Goal: Task Accomplishment & Management: Manage account settings

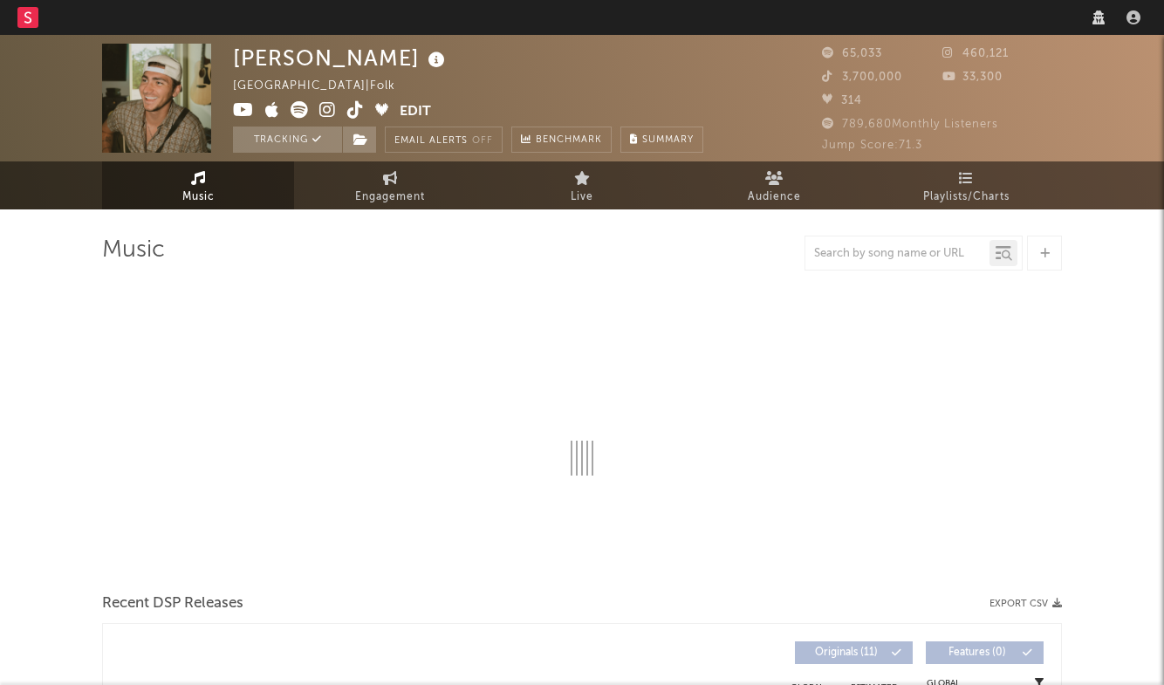
select select "6m"
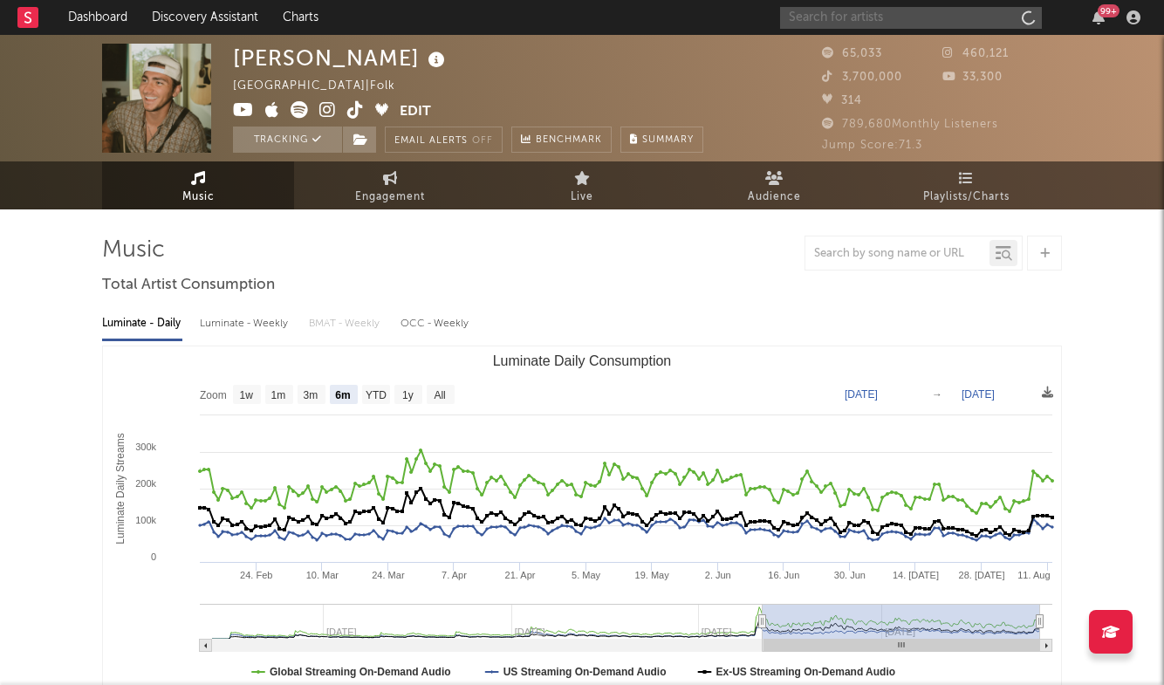
click at [902, 18] on input "text" at bounding box center [911, 18] width 262 height 22
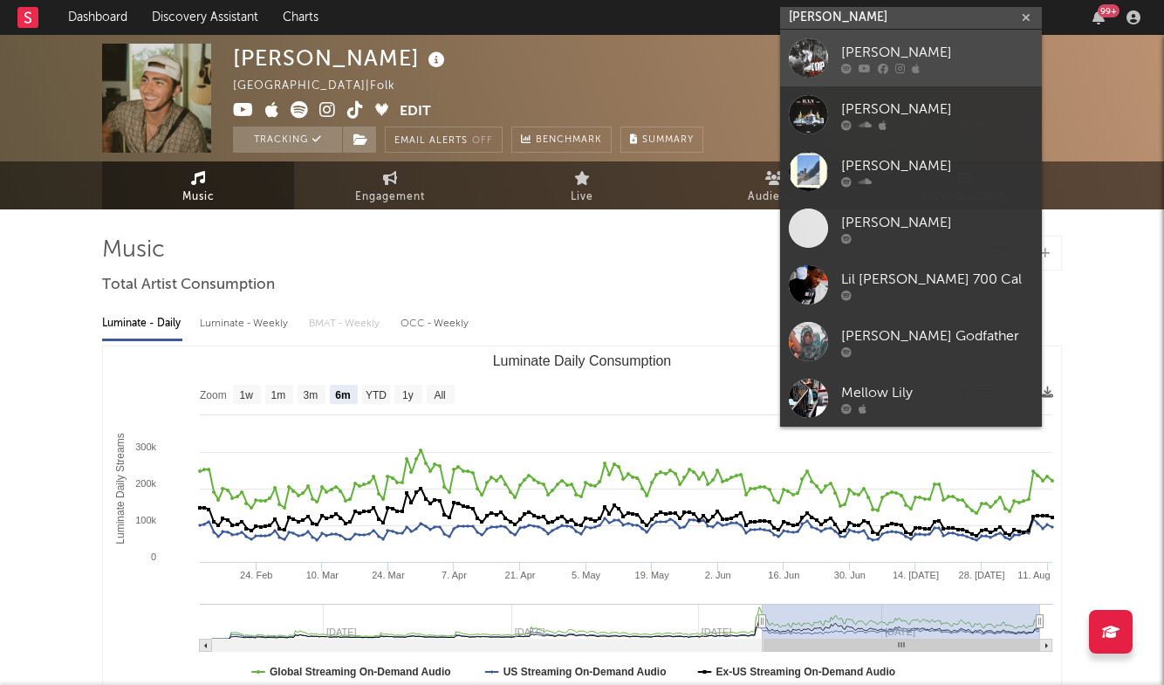
type input "[PERSON_NAME]"
click at [902, 41] on link "[PERSON_NAME]" at bounding box center [911, 58] width 262 height 57
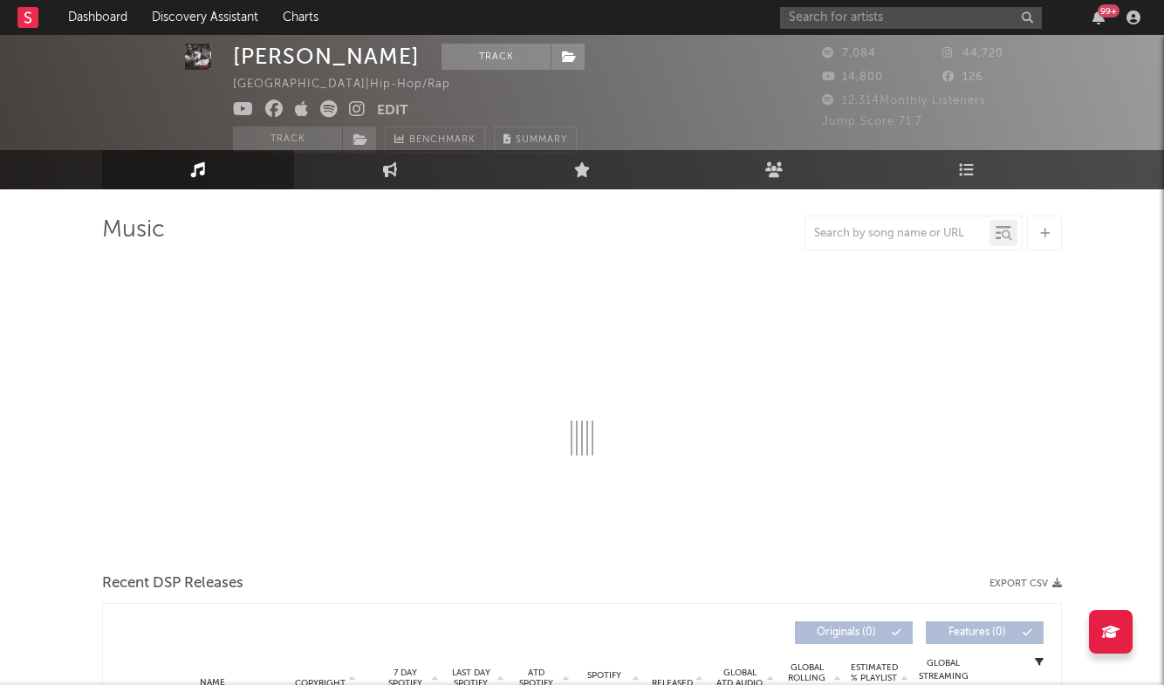
scroll to position [17, 0]
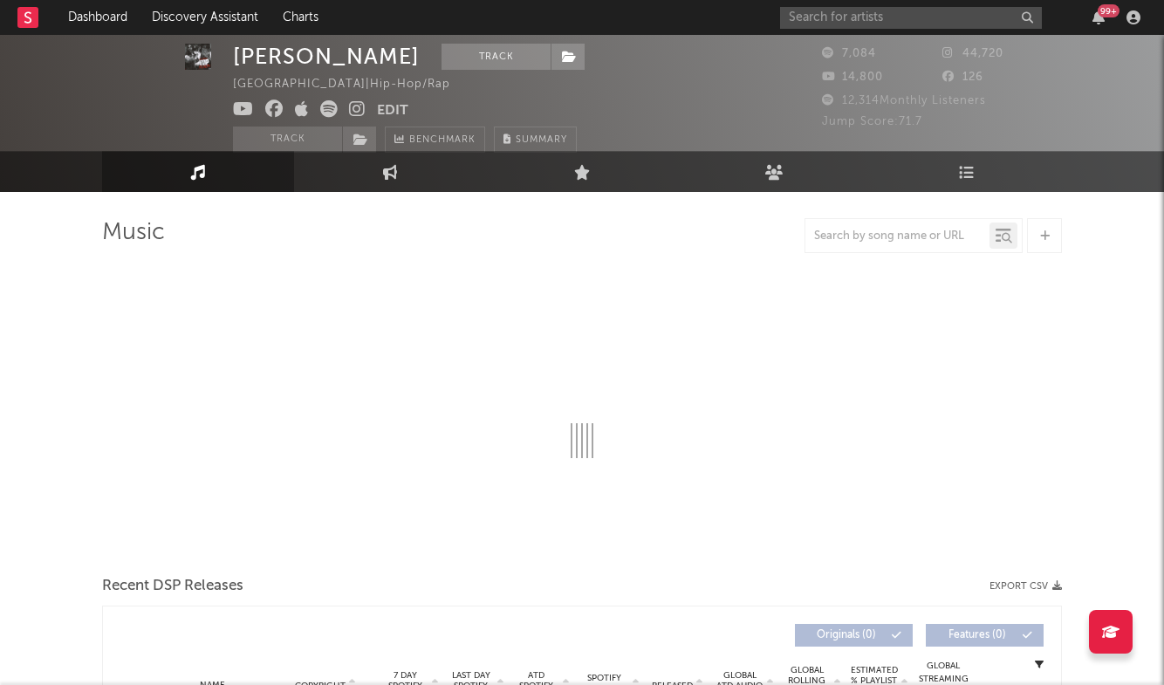
select select "6m"
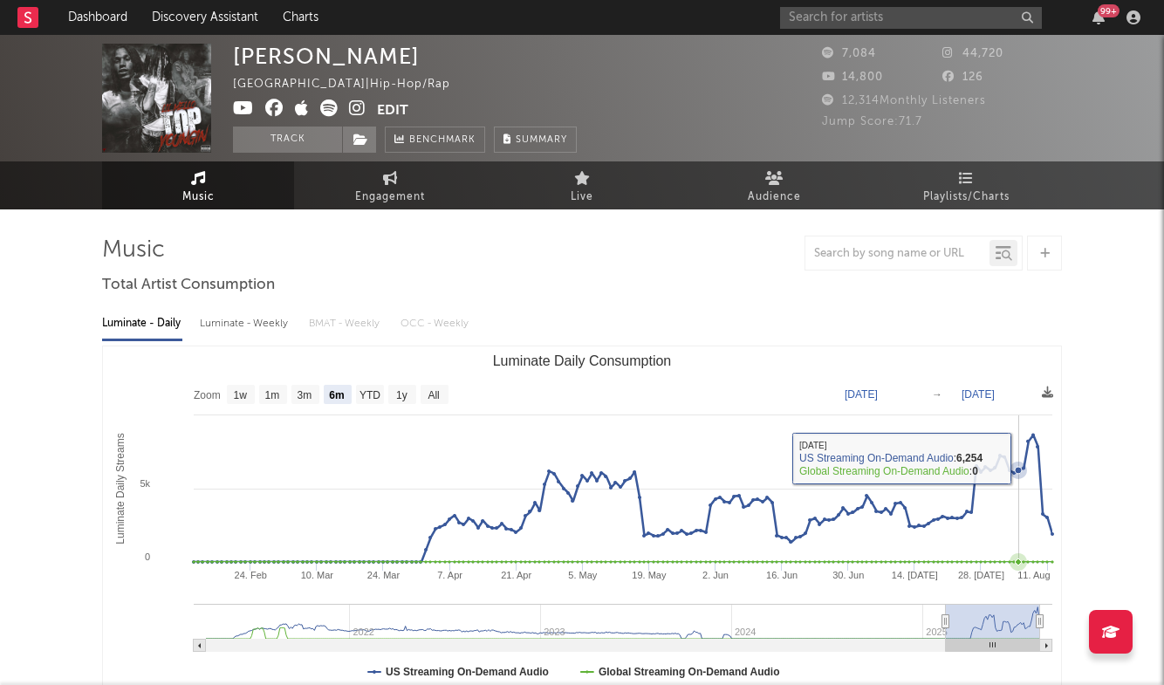
scroll to position [0, 0]
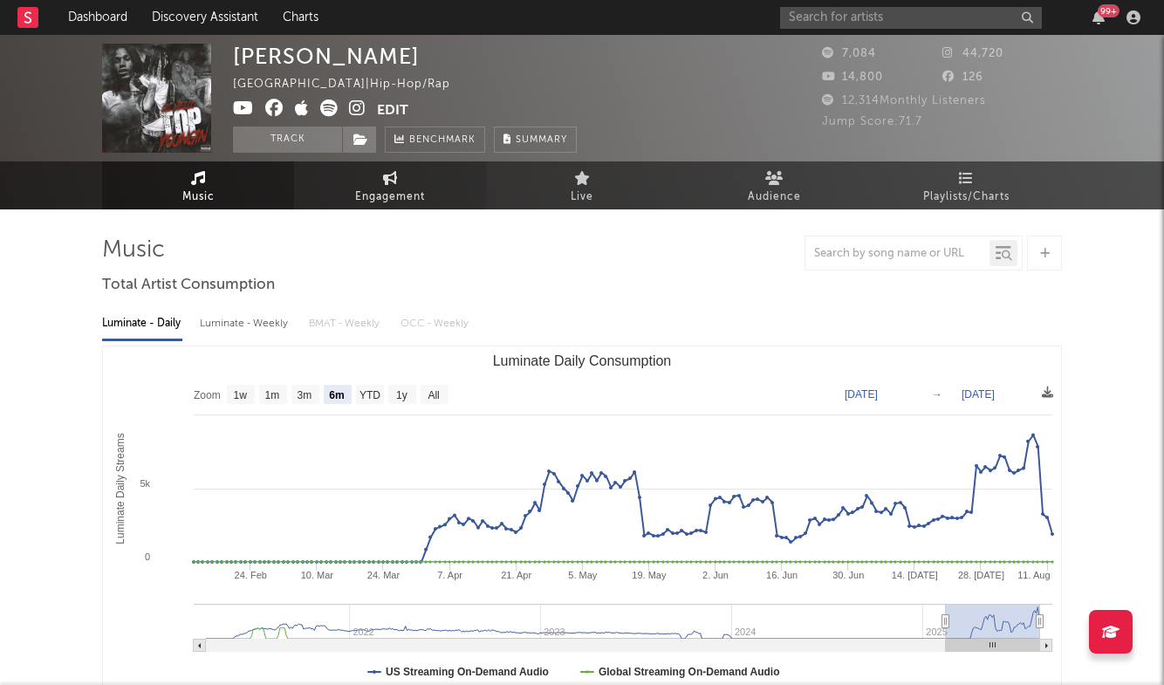
click at [438, 184] on link "Engagement" at bounding box center [390, 185] width 192 height 48
select select "1w"
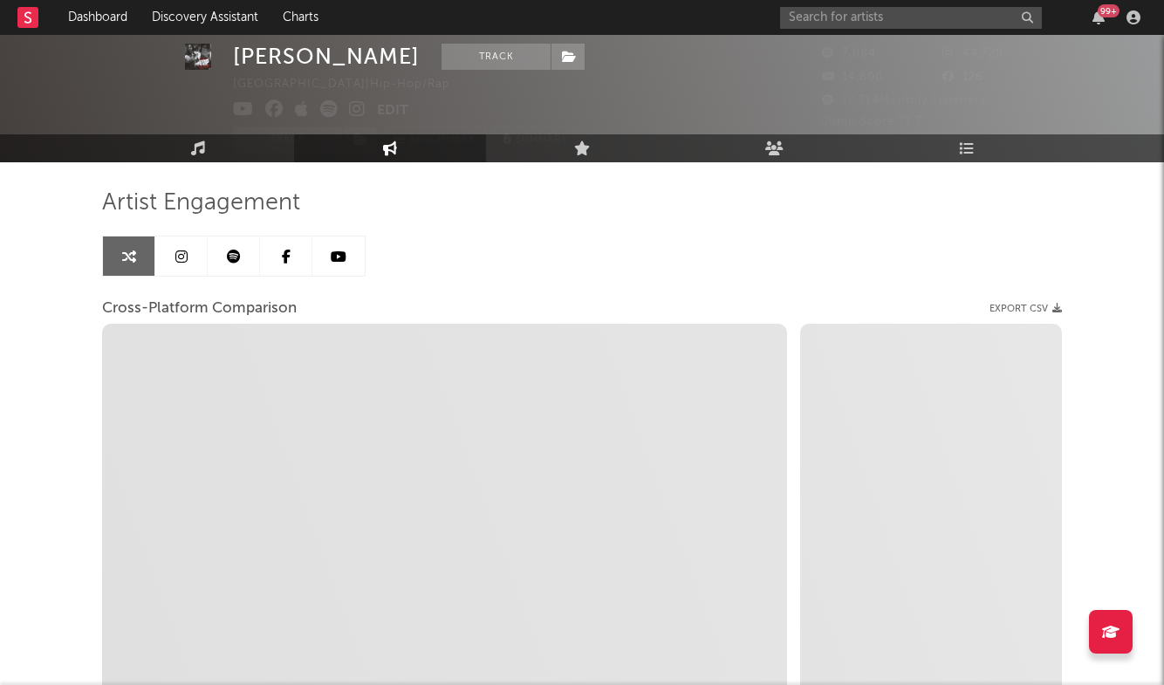
scroll to position [78, 0]
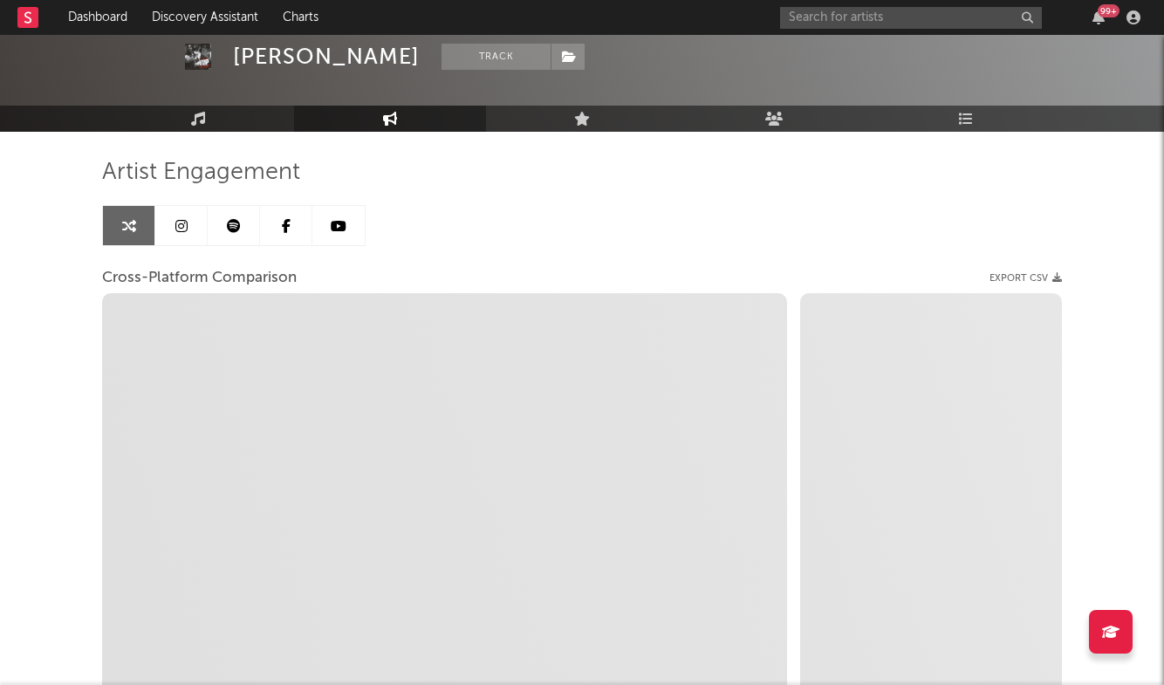
select select "1m"
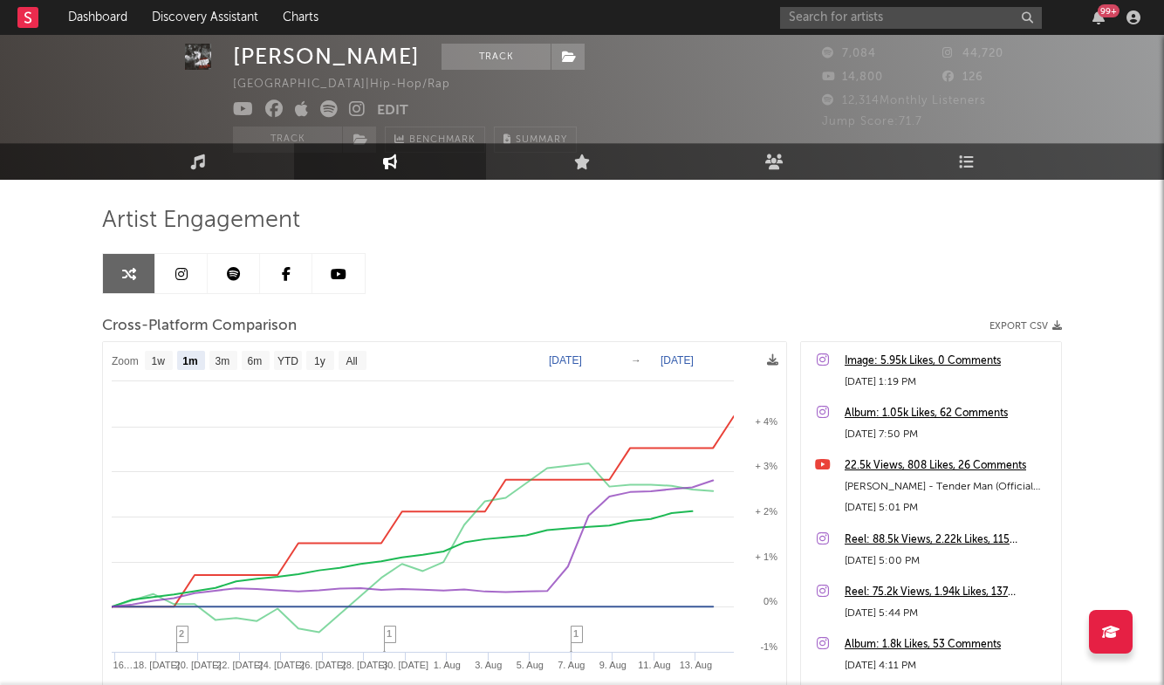
scroll to position [31, 0]
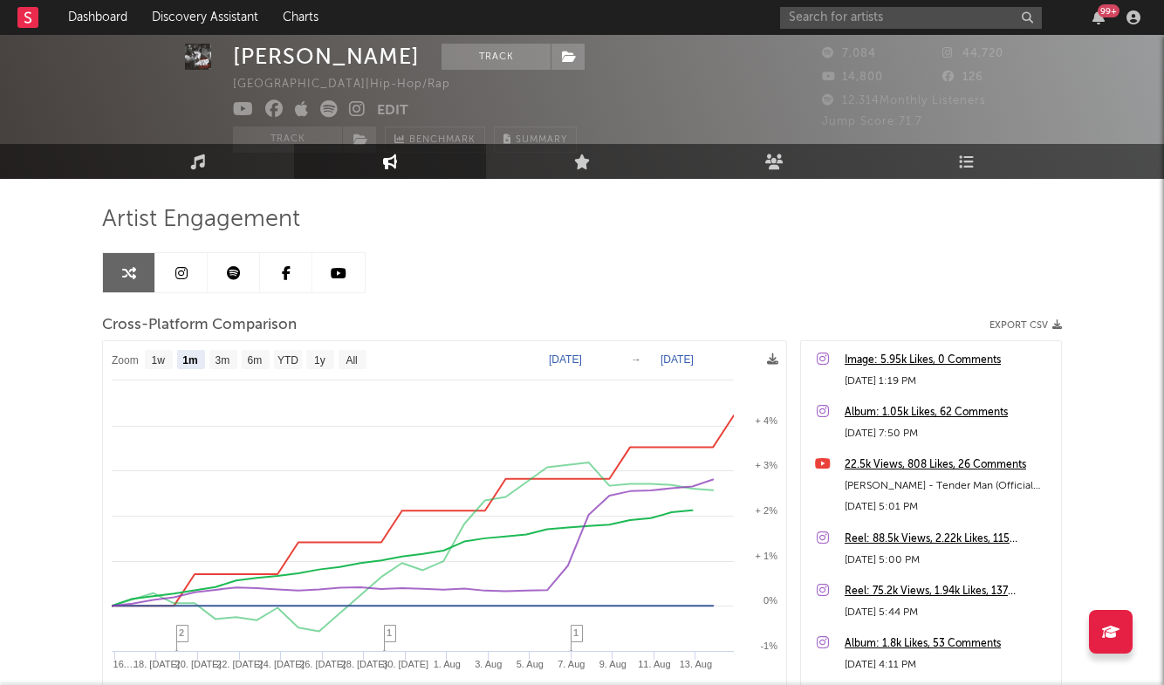
click at [182, 282] on link at bounding box center [181, 272] width 52 height 39
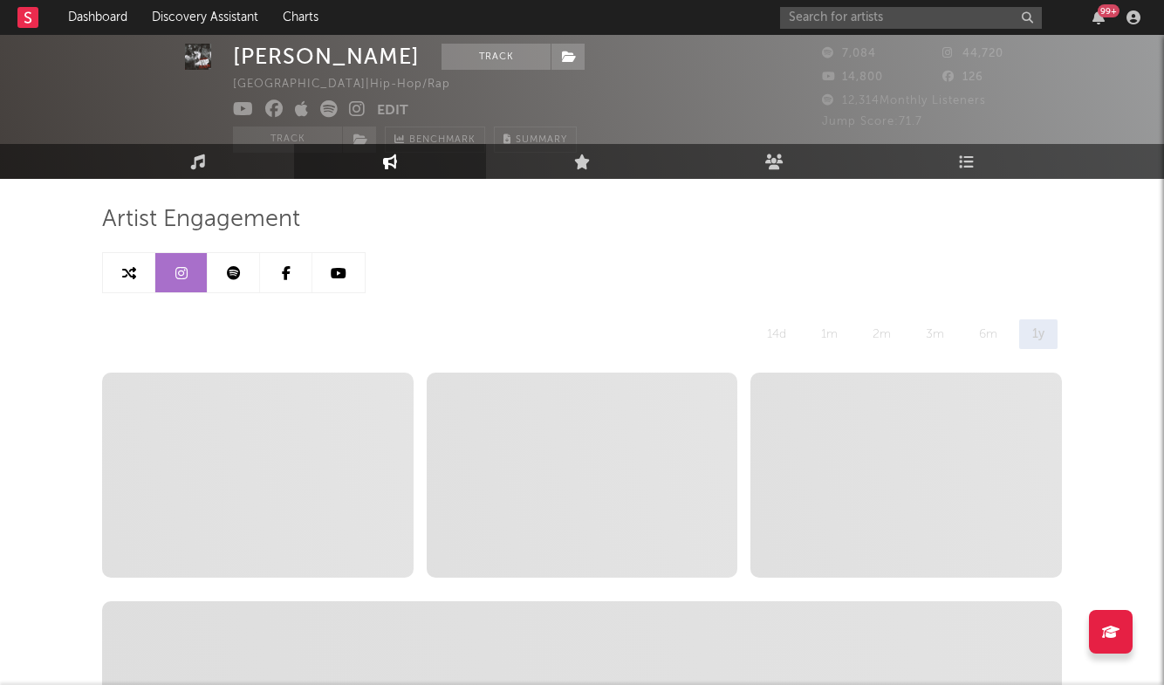
select select "6m"
click at [872, 13] on input "text" at bounding box center [911, 18] width 262 height 22
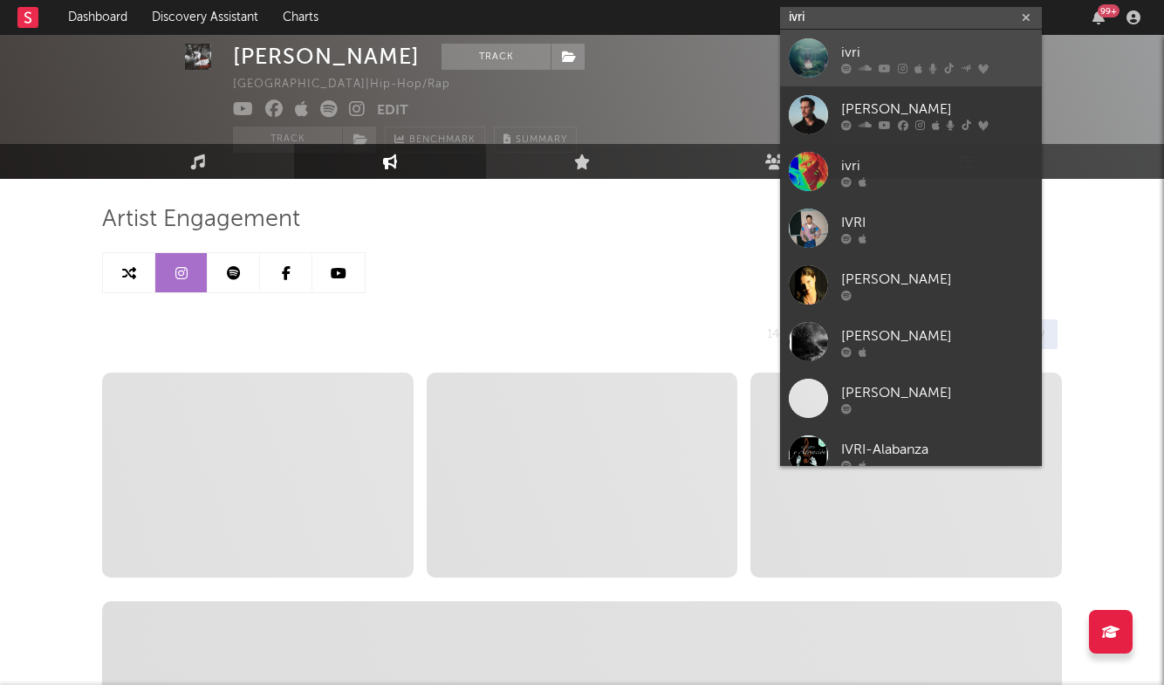
type input "ivri"
click at [860, 50] on div "ivri" at bounding box center [937, 52] width 192 height 21
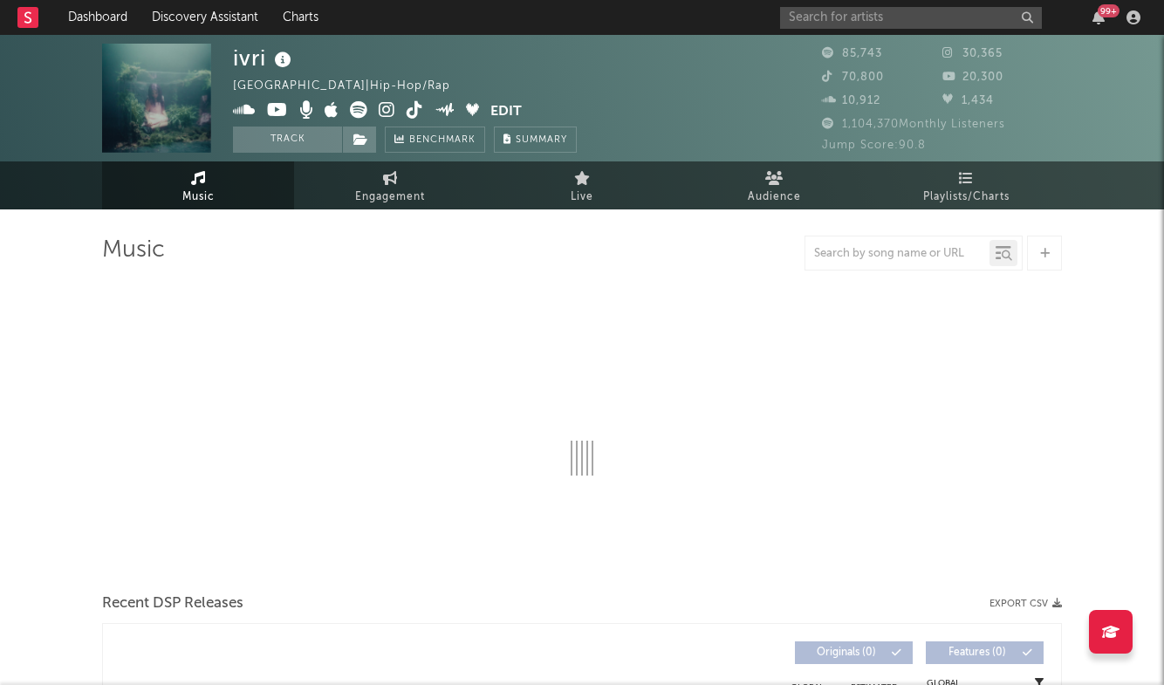
select select "6m"
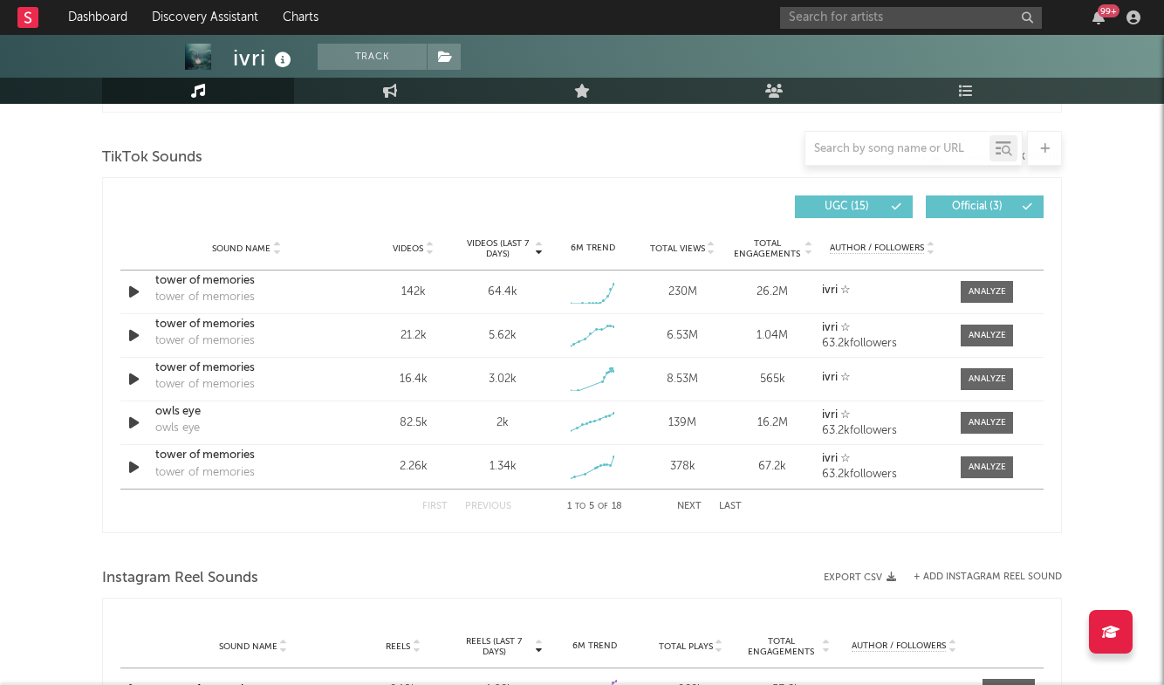
scroll to position [1138, 0]
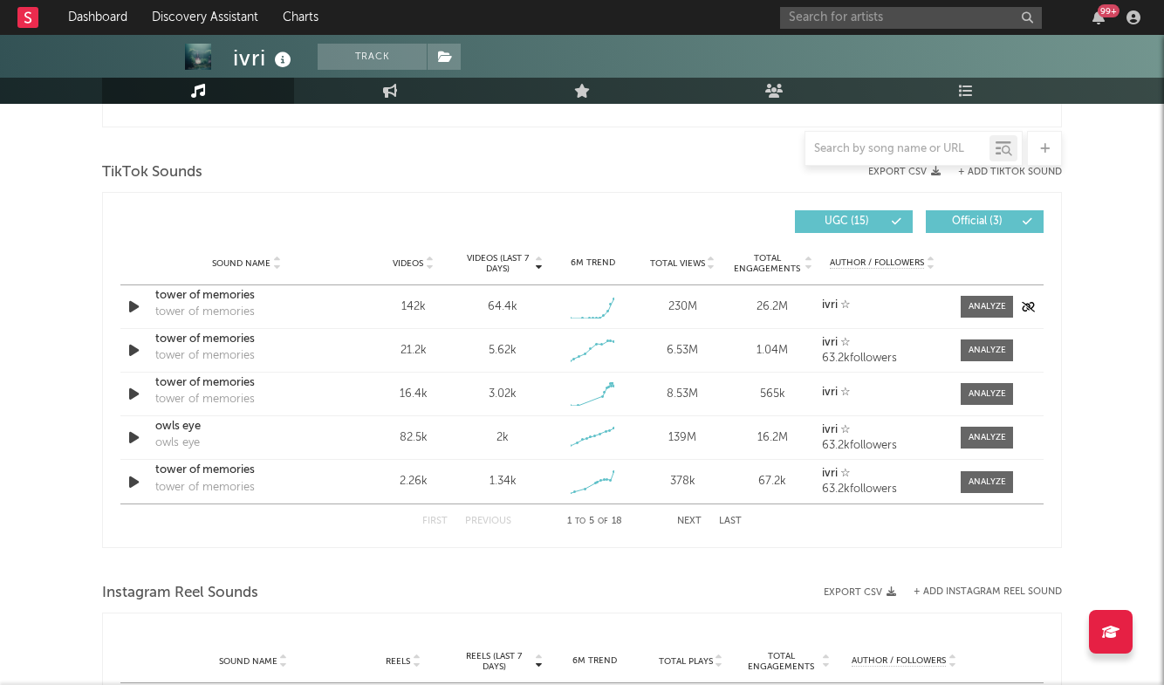
click at [1003, 318] on div "Sound Name tower of memories tower of memories Videos 142k Videos (last 7 days)…" at bounding box center [581, 306] width 923 height 43
click at [995, 309] on div at bounding box center [988, 306] width 38 height 13
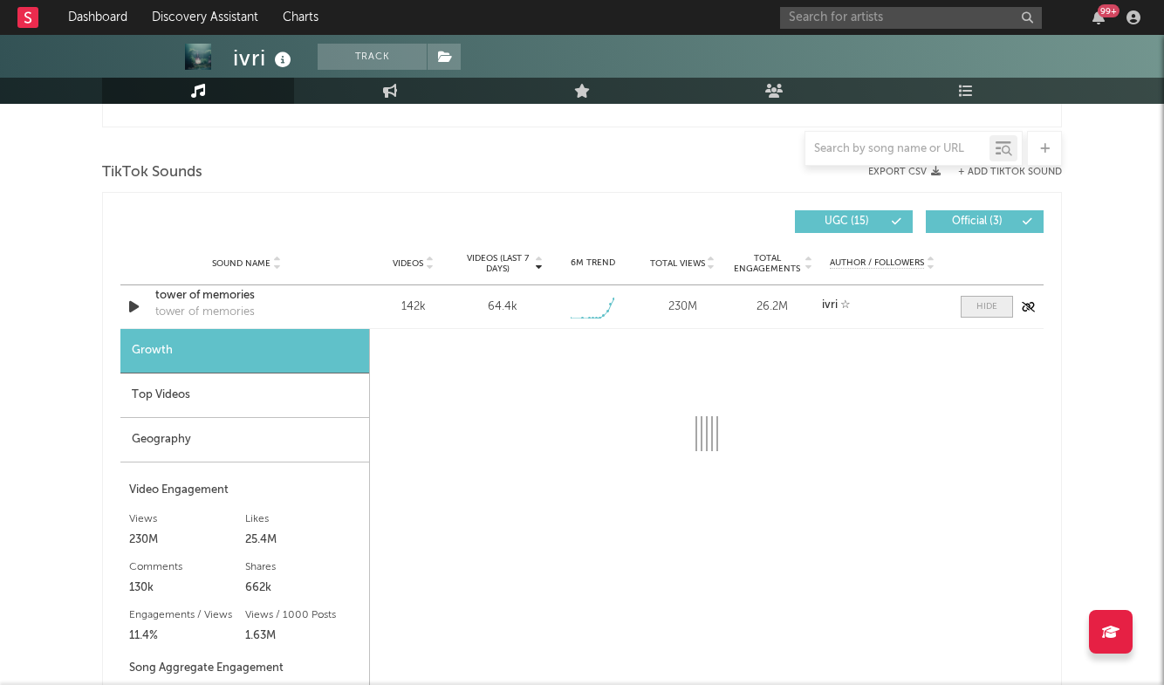
scroll to position [1265, 0]
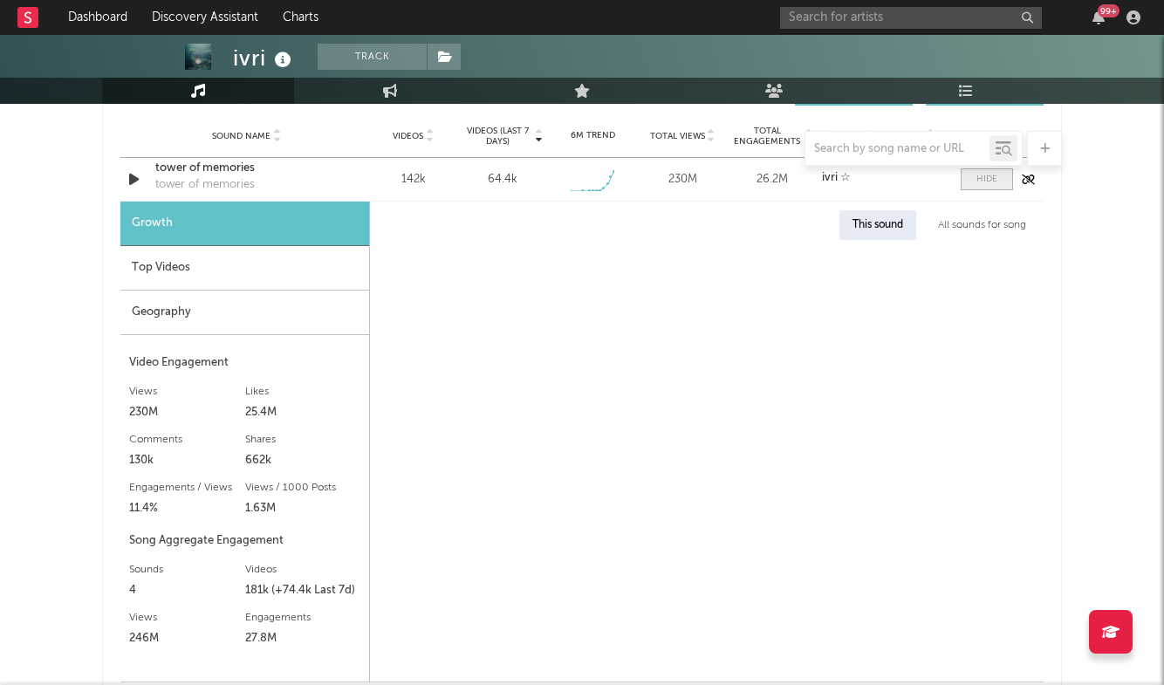
select select "1w"
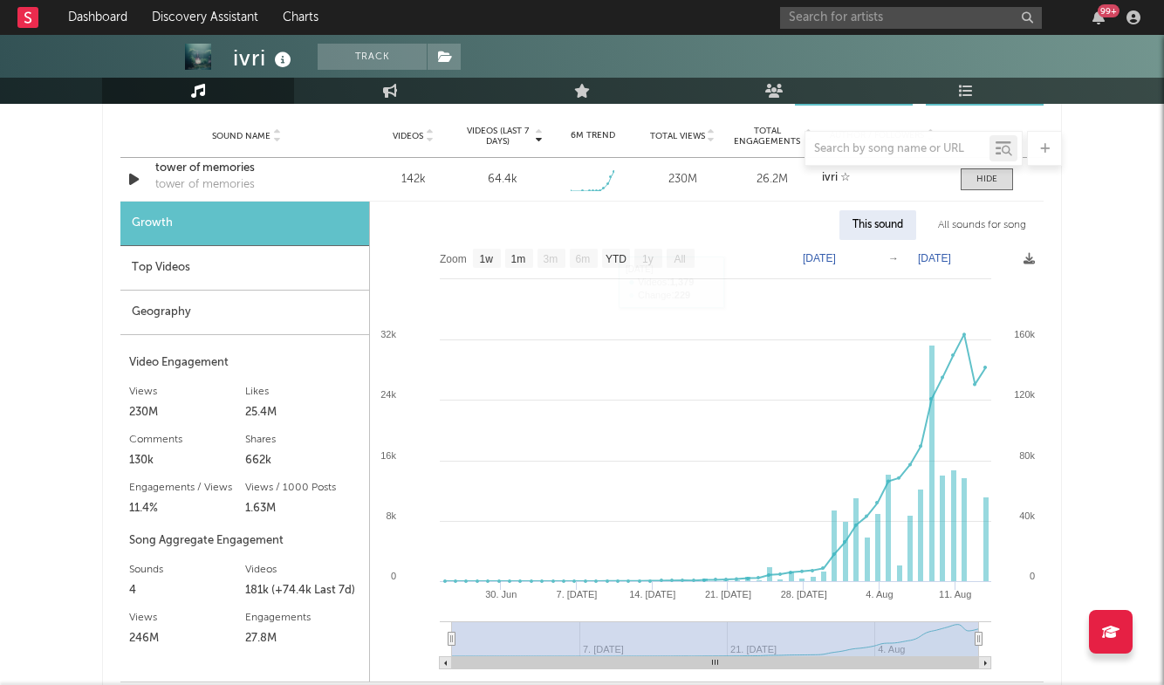
click at [195, 164] on div at bounding box center [582, 148] width 960 height 35
click at [203, 177] on div "tower of memories" at bounding box center [246, 168] width 182 height 17
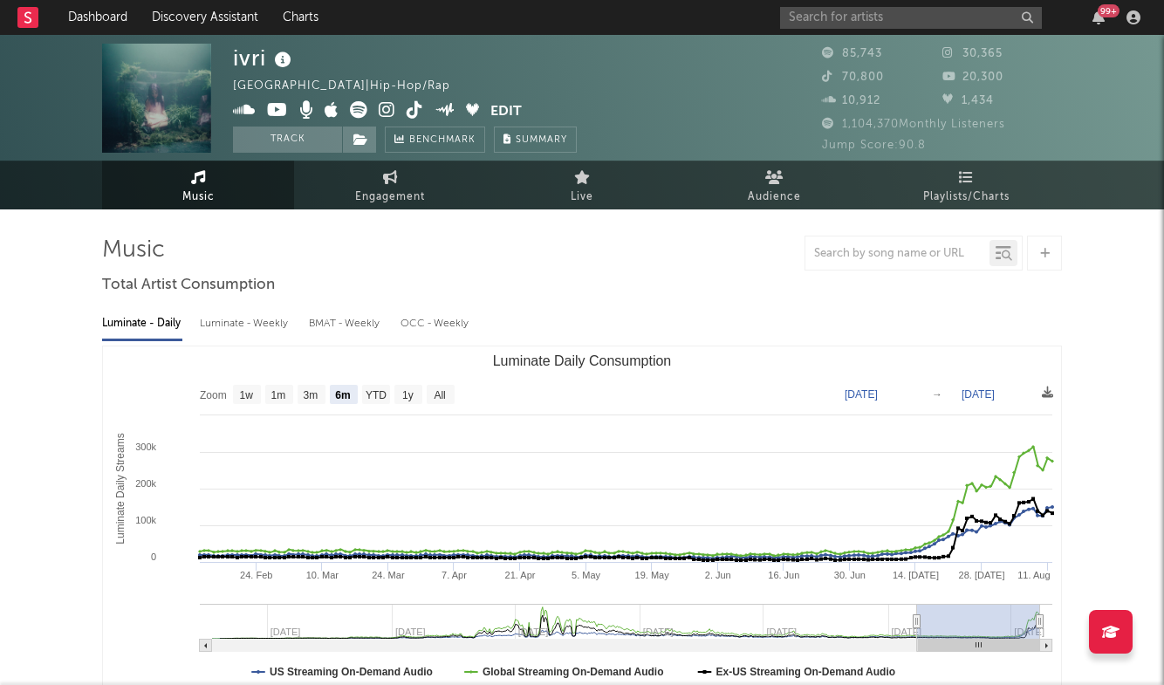
scroll to position [0, 0]
click at [859, 10] on input "text" at bounding box center [911, 18] width 262 height 22
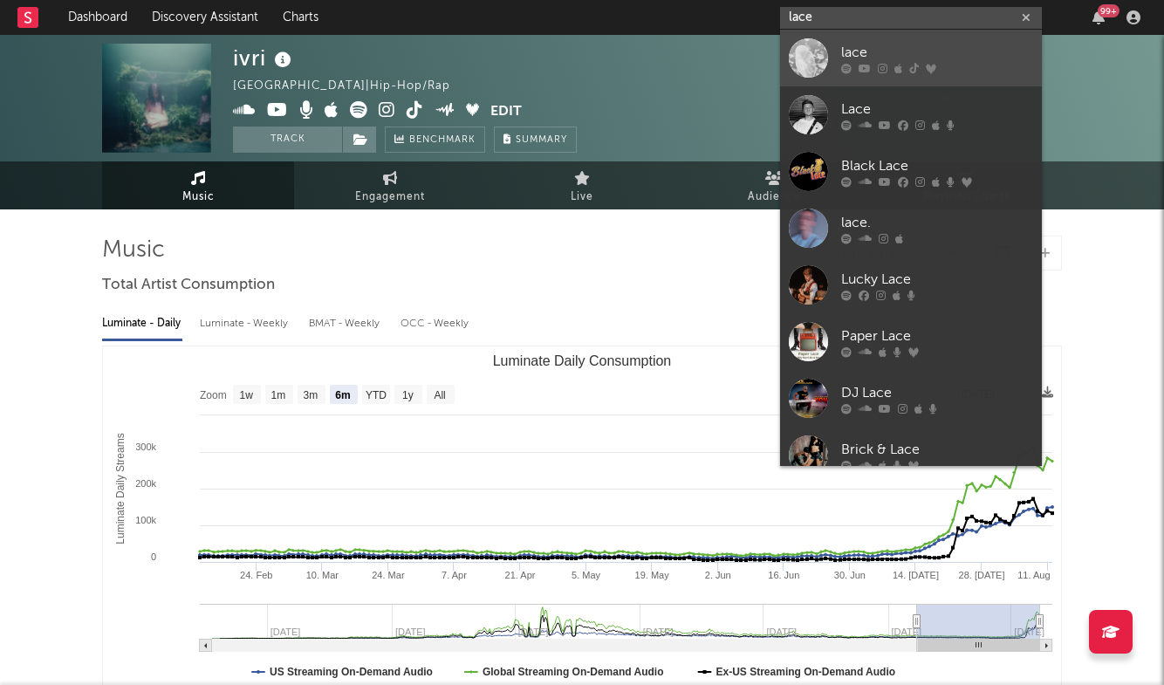
type input "lace"
click at [867, 49] on div "lace" at bounding box center [937, 52] width 192 height 21
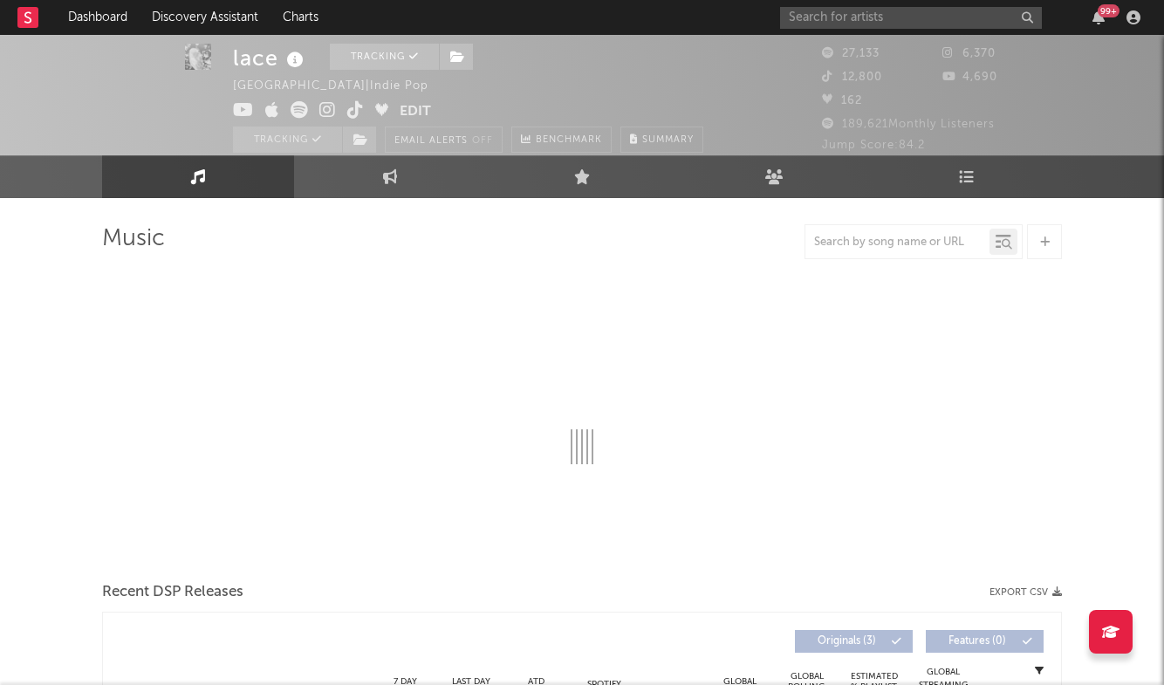
scroll to position [13, 0]
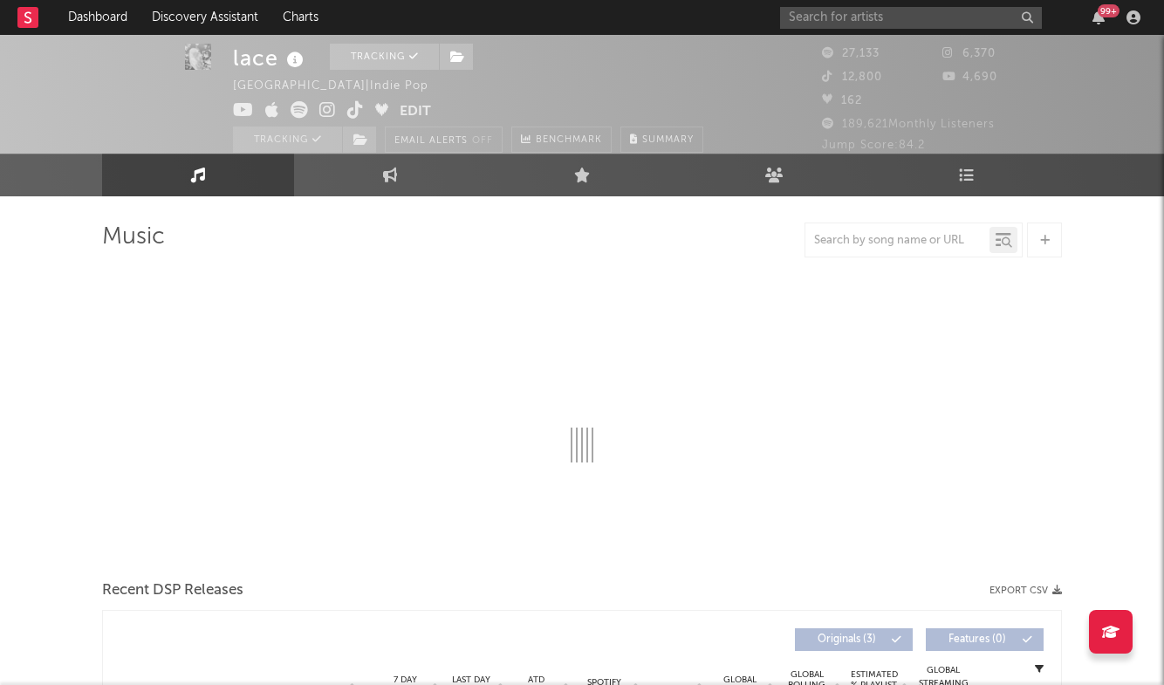
select select "6m"
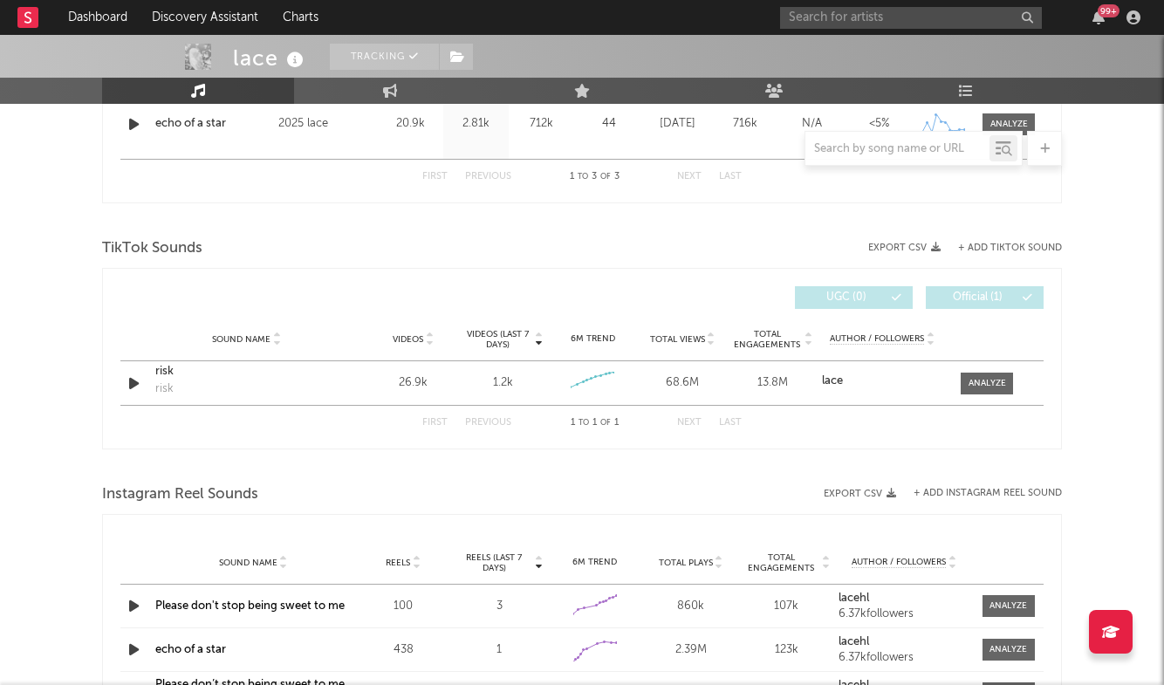
scroll to position [916, 0]
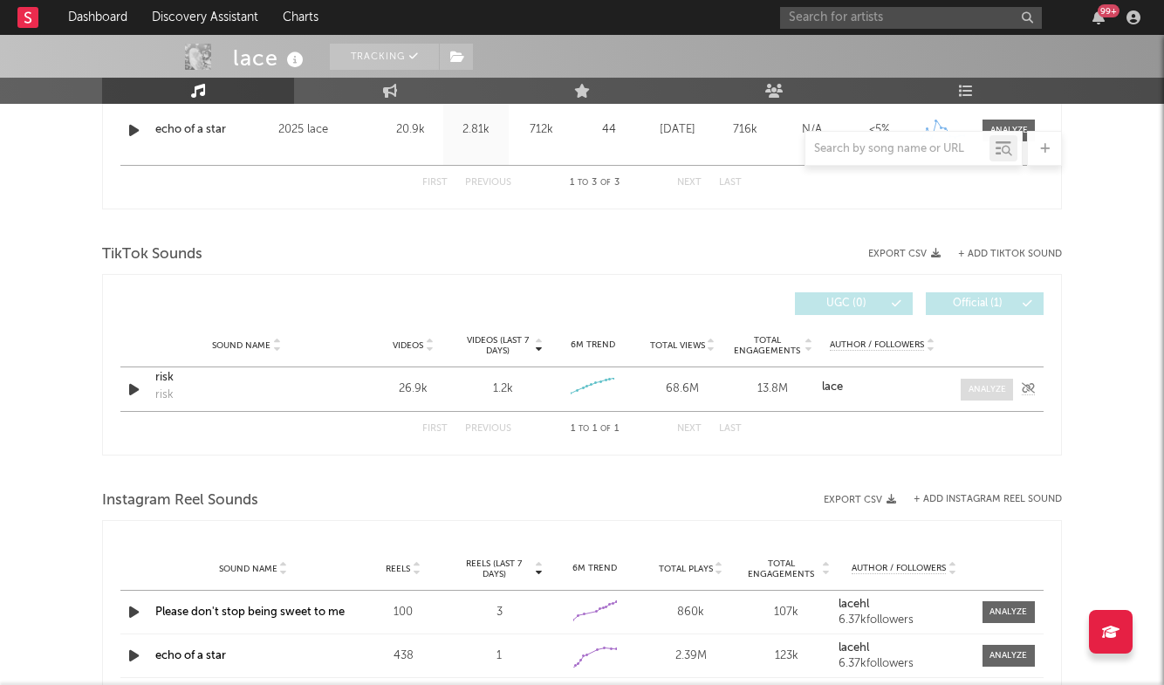
click at [999, 388] on div at bounding box center [988, 389] width 38 height 13
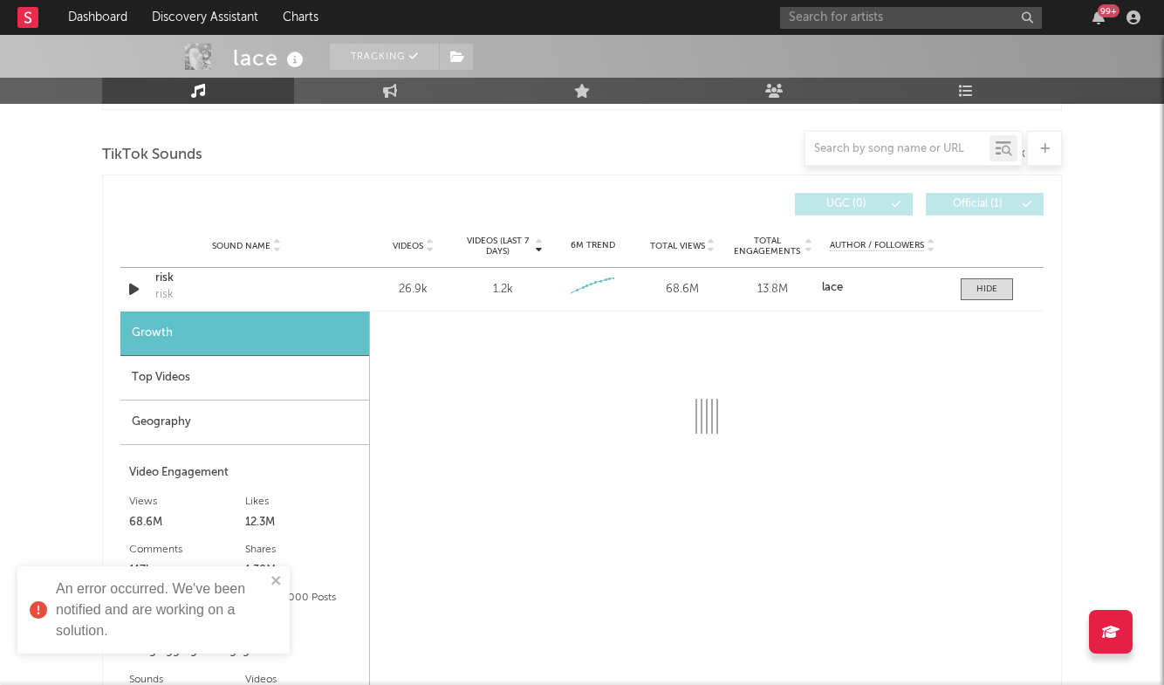
scroll to position [1079, 0]
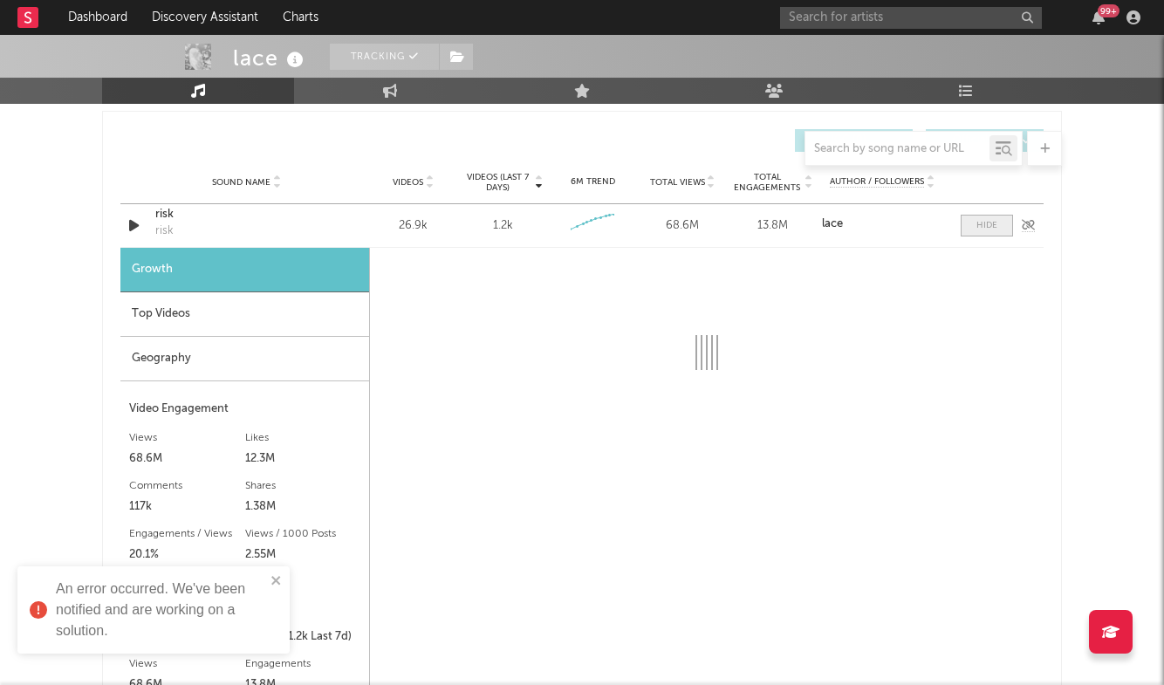
click at [973, 236] on span at bounding box center [987, 226] width 52 height 22
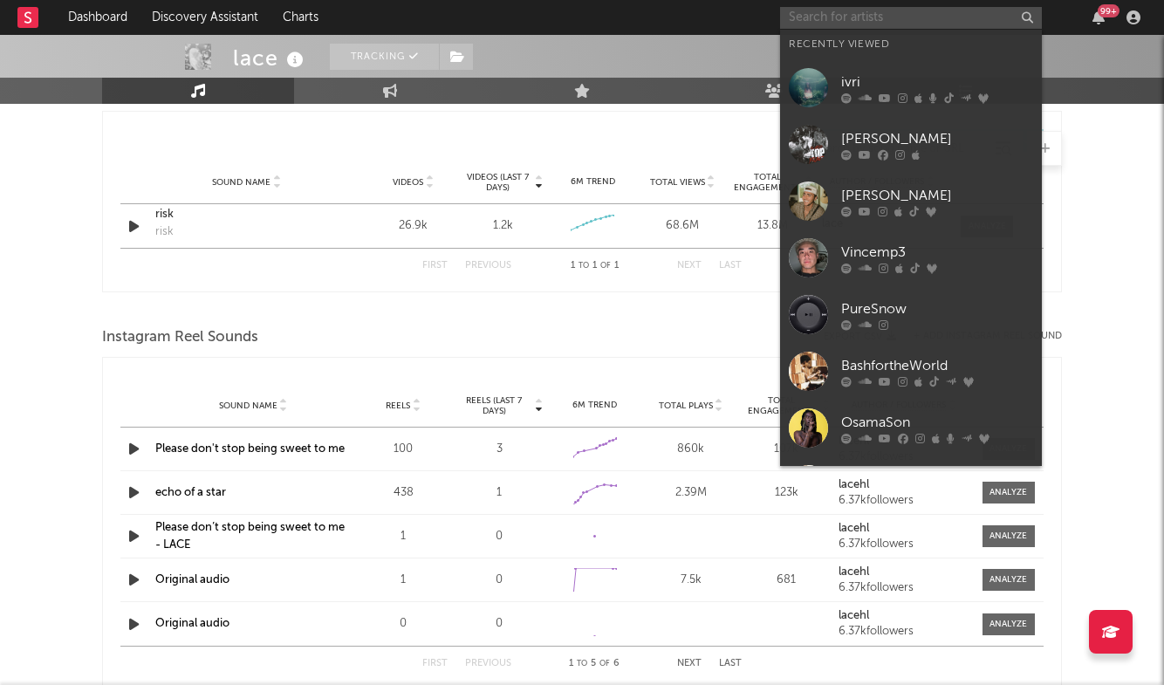
click at [826, 27] on input "text" at bounding box center [911, 18] width 262 height 22
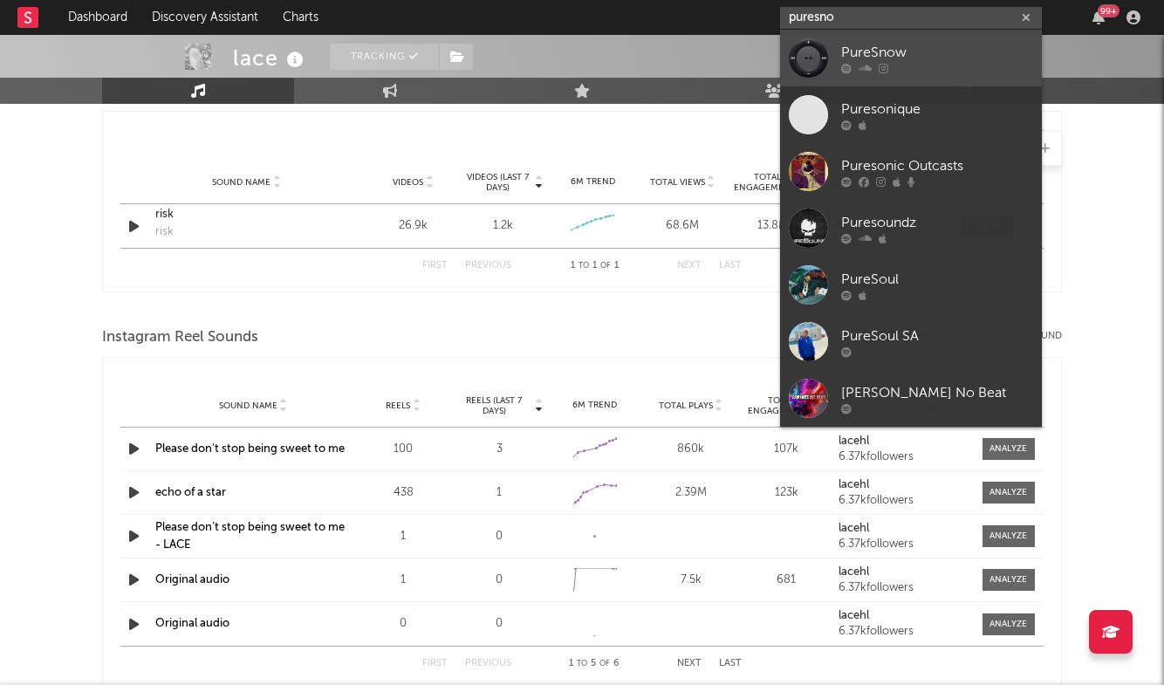
type input "puresno"
click at [880, 51] on div "PureSnow" at bounding box center [937, 52] width 192 height 21
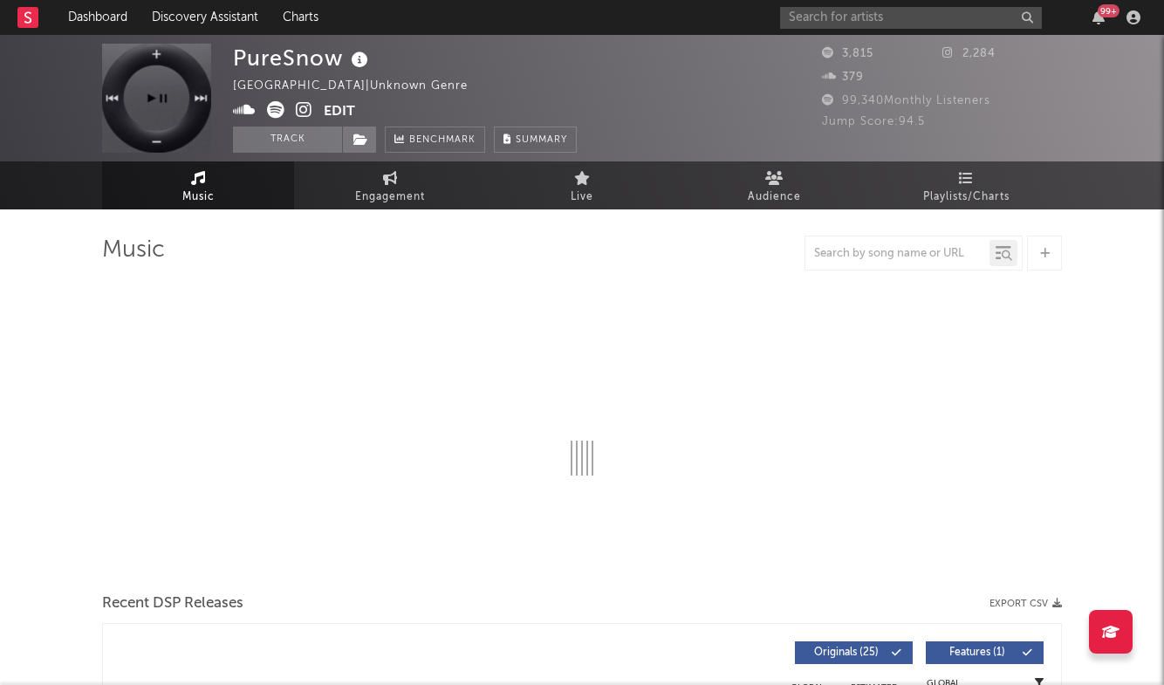
select select "1w"
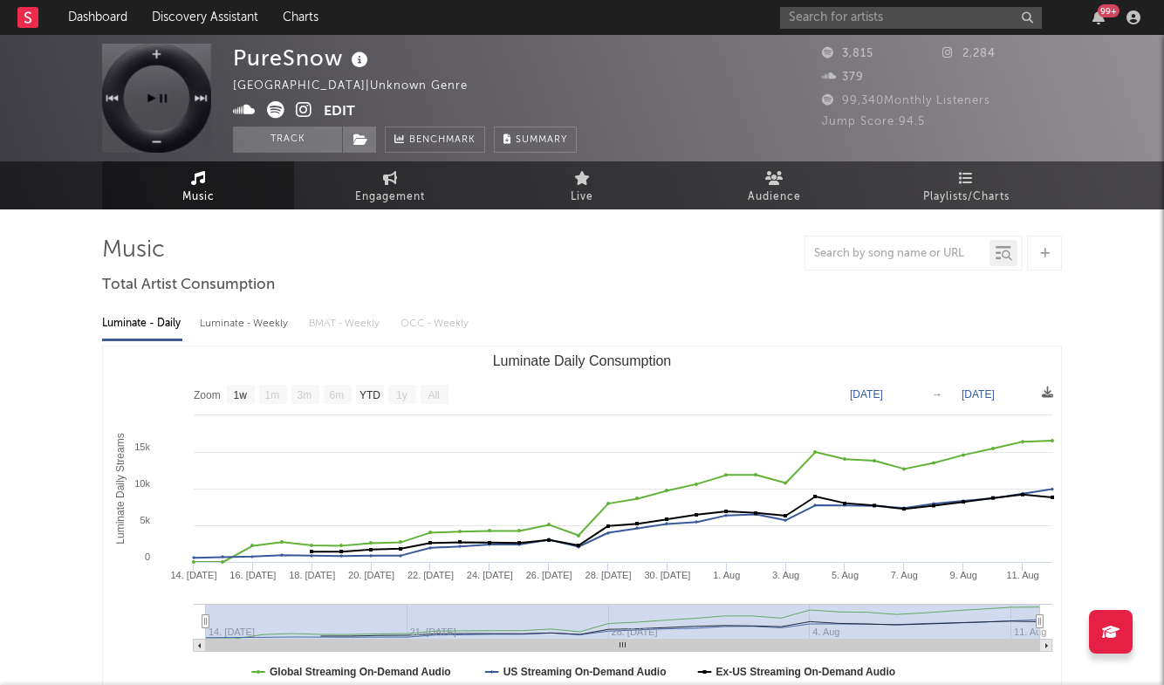
click at [355, 102] on div "PureSnow [GEOGRAPHIC_DATA] | Unknown Genre Edit Track Benchmark Summary" at bounding box center [405, 98] width 344 height 109
click at [342, 102] on button "Edit" at bounding box center [339, 112] width 31 height 22
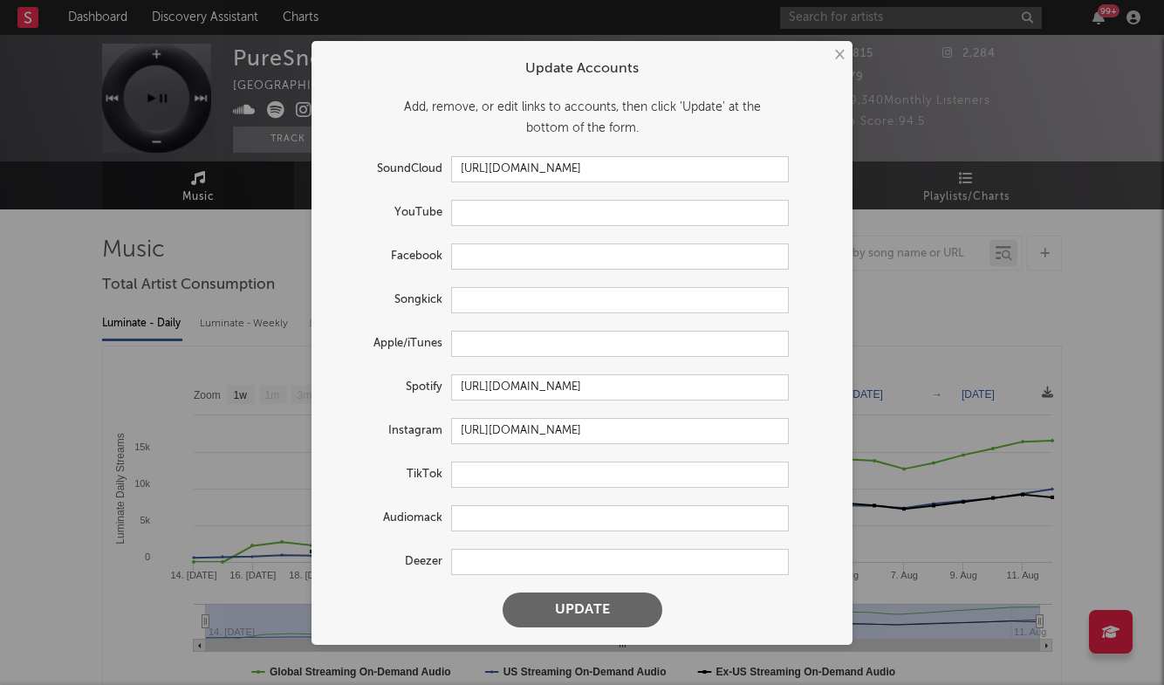
click at [840, 58] on button "×" at bounding box center [838, 54] width 19 height 19
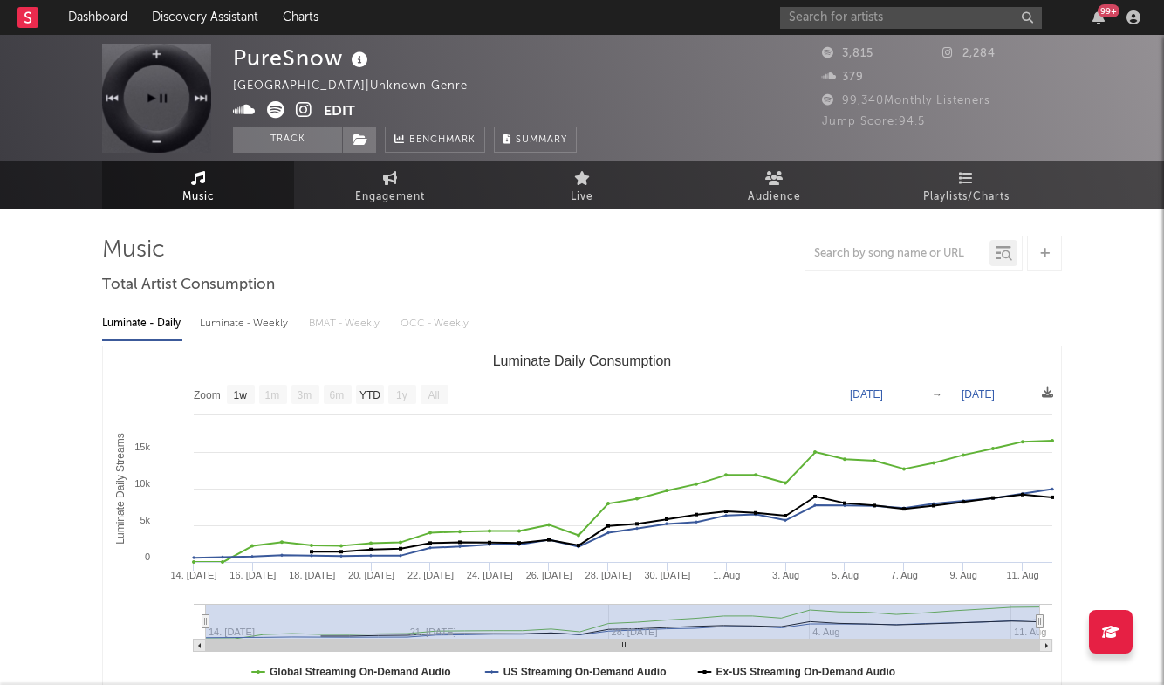
click at [335, 105] on button "Edit" at bounding box center [339, 112] width 31 height 22
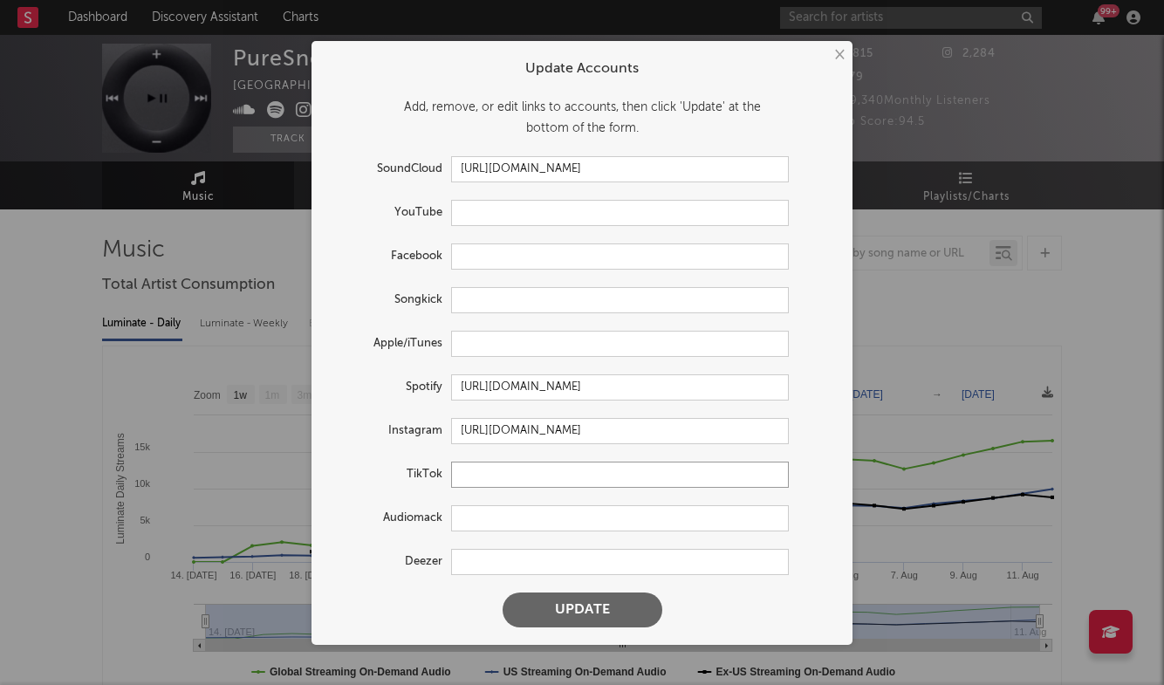
click at [505, 469] on input "text" at bounding box center [620, 475] width 338 height 26
paste input "[URL][DOMAIN_NAME][DOMAIN_NAME]"
type input "[URL][DOMAIN_NAME][DOMAIN_NAME]"
click at [626, 627] on form "Update Accounts Add, remove, or edit links to accounts, then click 'Update' at …" at bounding box center [582, 343] width 524 height 586
click at [626, 606] on button "Update" at bounding box center [583, 610] width 160 height 35
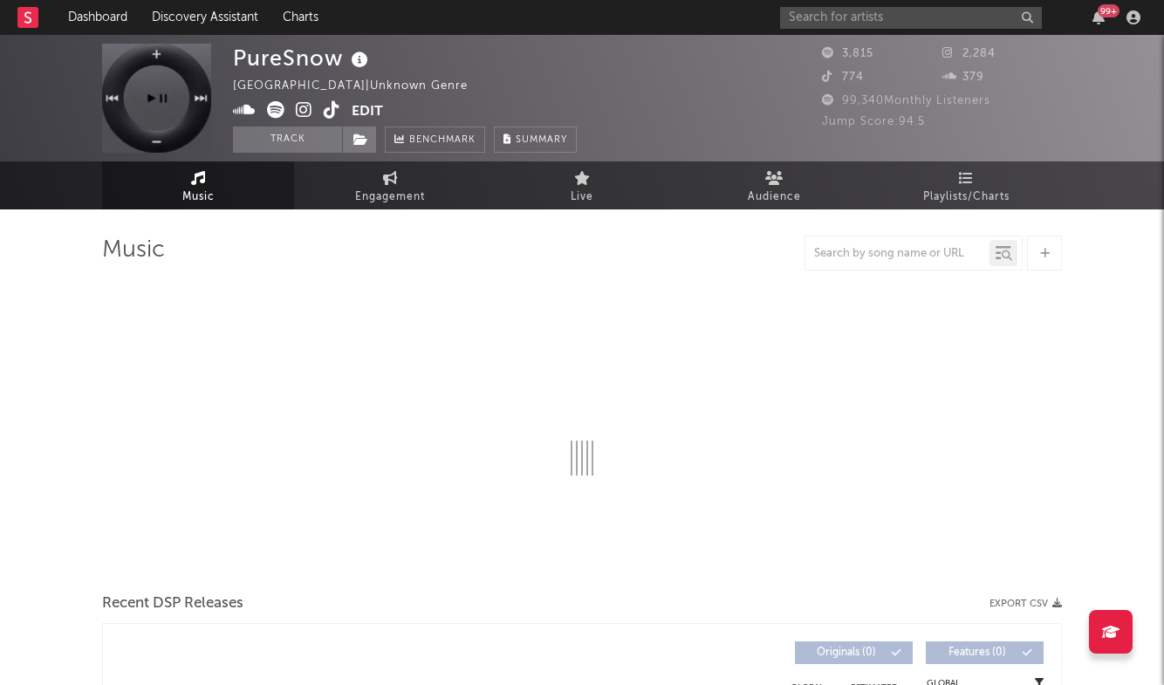
select select "1w"
